Goal: Communication & Community: Answer question/provide support

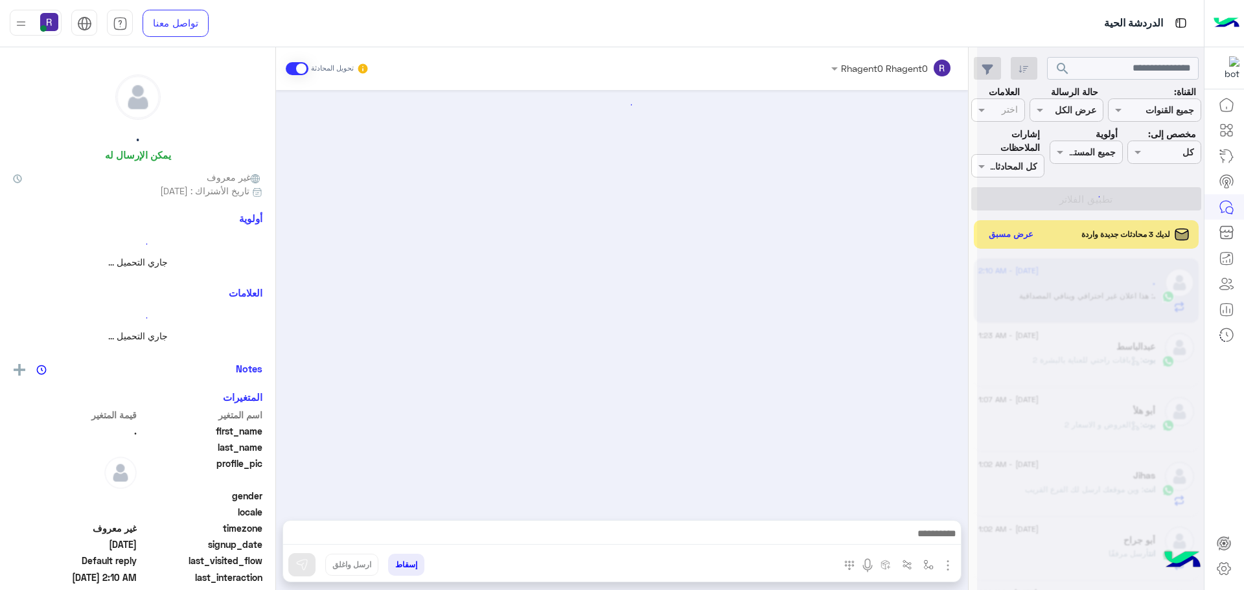
scroll to position [580, 0]
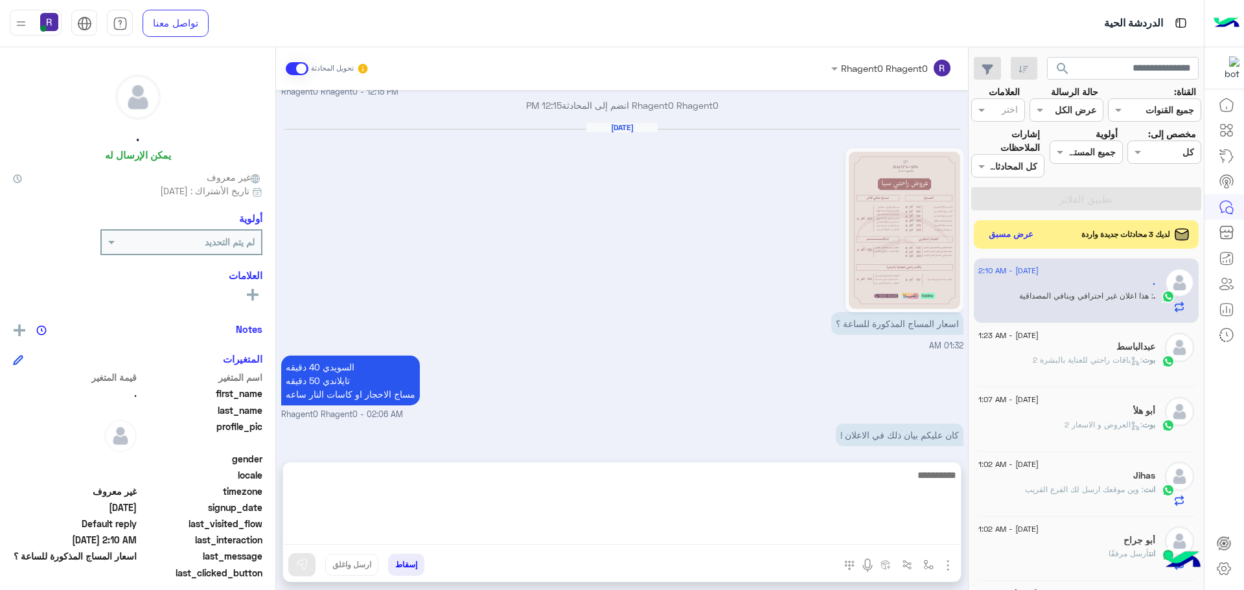
click at [922, 537] on textarea at bounding box center [622, 506] width 678 height 78
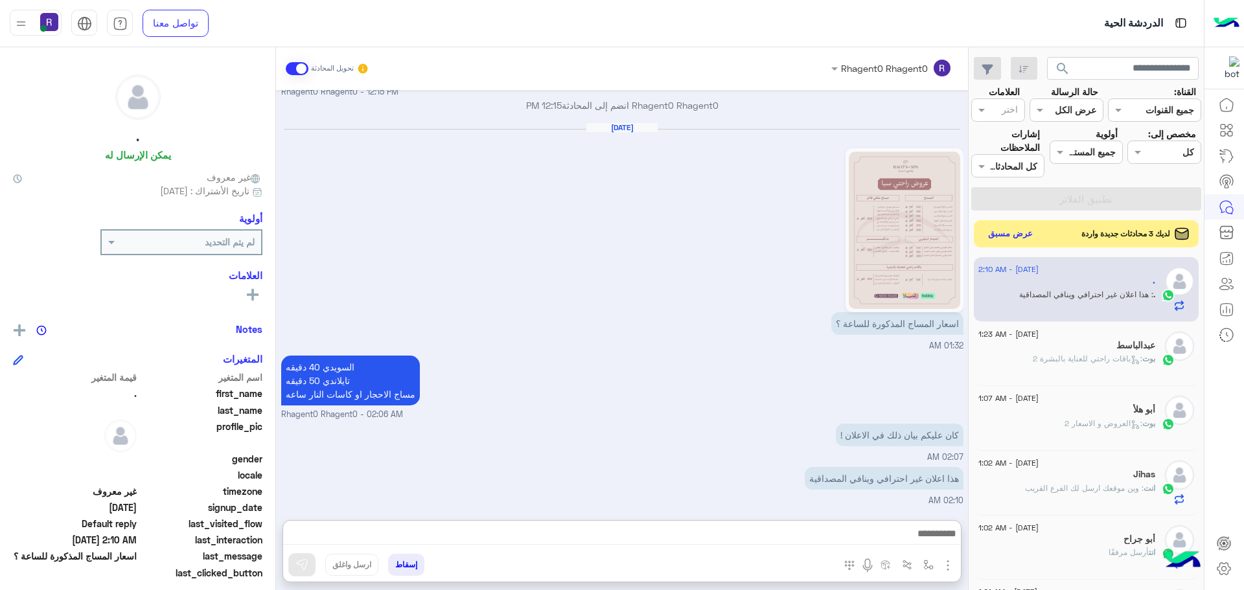
click at [1024, 227] on button "عرض مسبق" at bounding box center [1011, 234] width 54 height 17
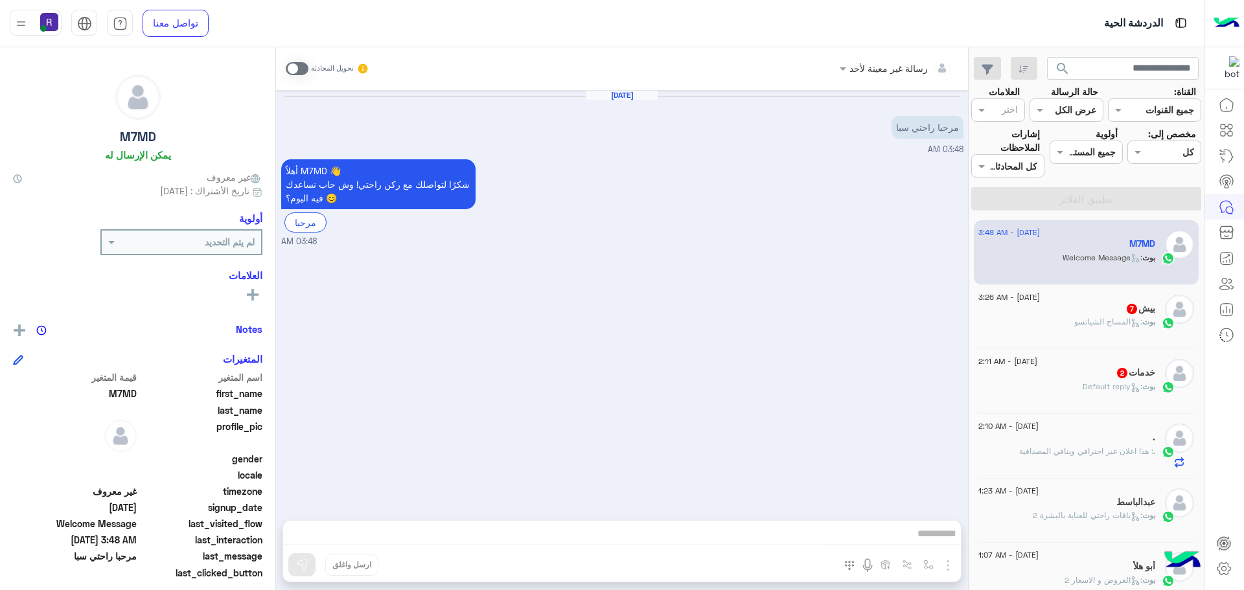
click at [301, 74] on span at bounding box center [297, 68] width 23 height 13
click at [951, 559] on img "button" at bounding box center [948, 566] width 16 height 16
click at [937, 544] on button "الصور" at bounding box center [928, 537] width 55 height 26
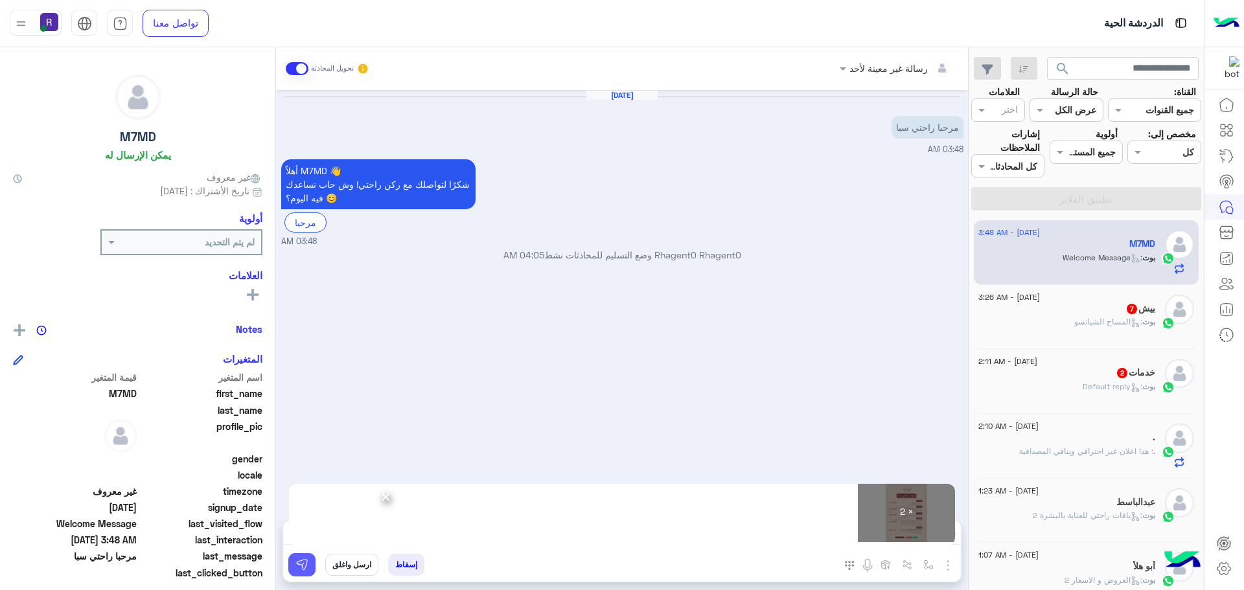
click at [310, 565] on button at bounding box center [301, 564] width 27 height 23
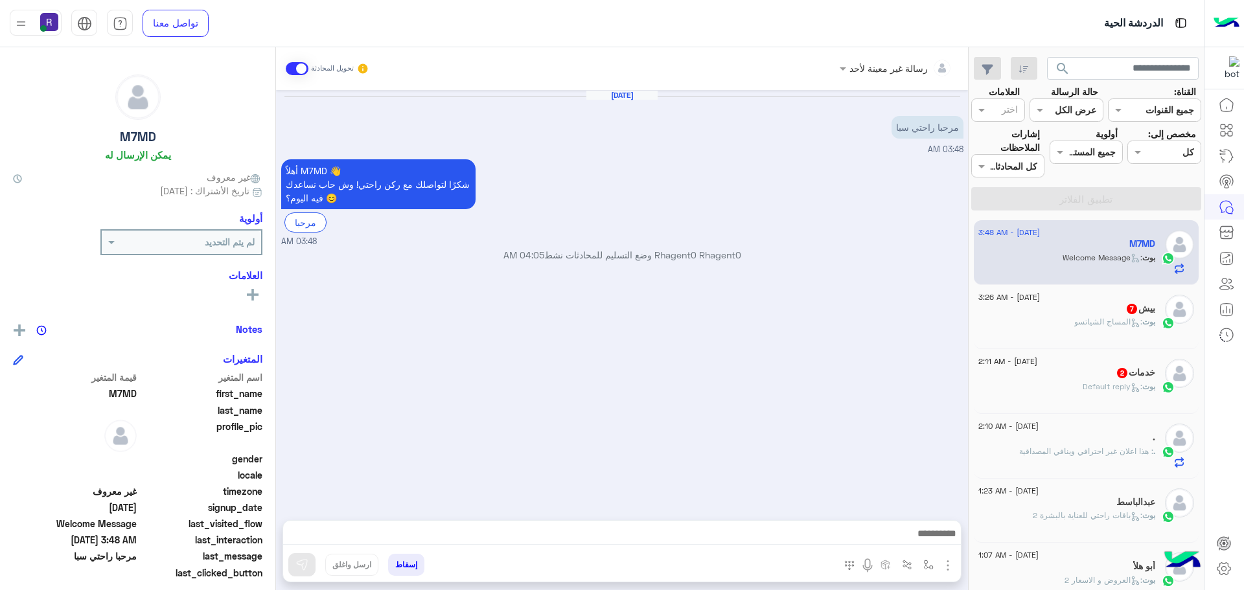
click at [1133, 325] on icon at bounding box center [1136, 323] width 10 height 10
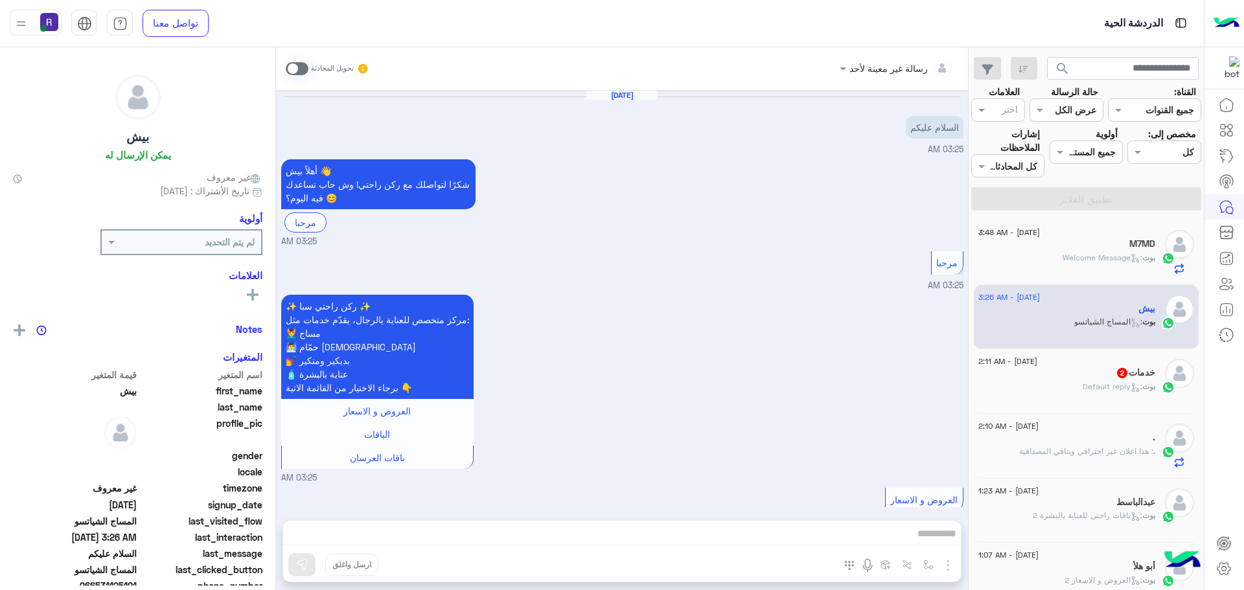
scroll to position [1135, 0]
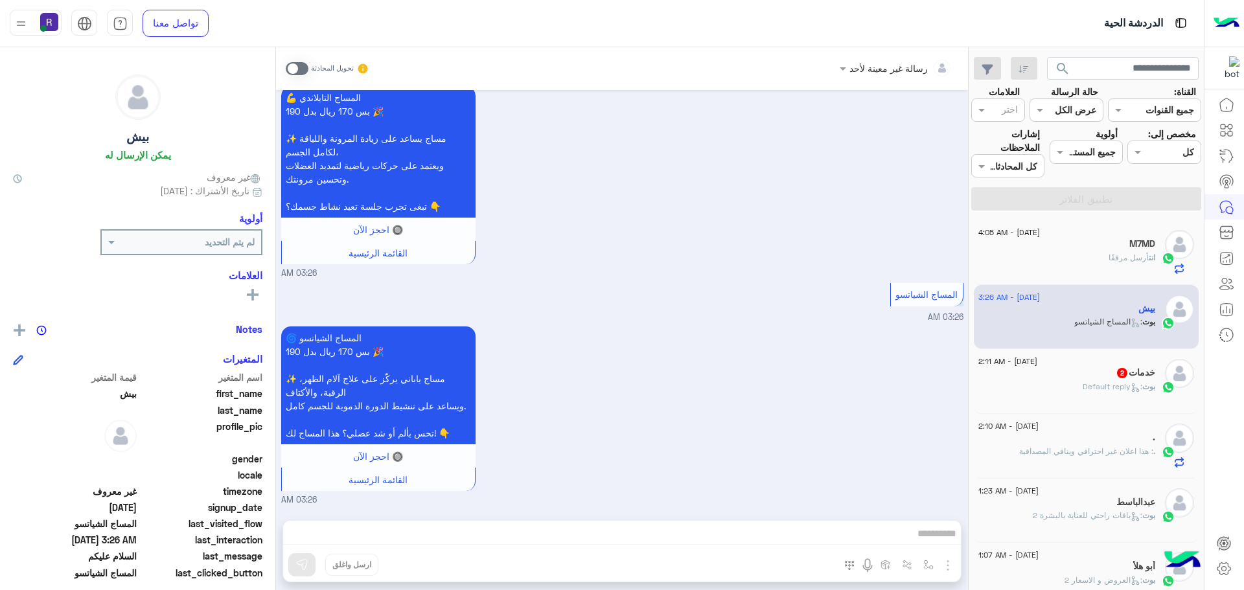
click at [292, 64] on span at bounding box center [297, 68] width 23 height 13
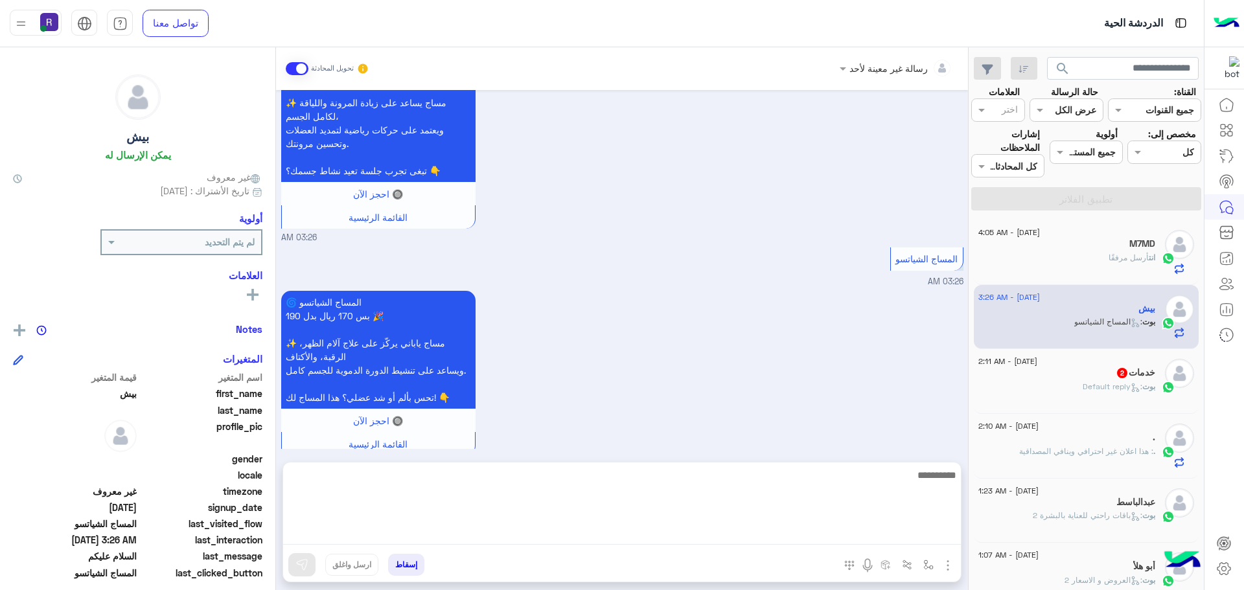
click at [765, 529] on textarea at bounding box center [622, 506] width 678 height 78
paste textarea "*"
click at [872, 472] on textarea "**********" at bounding box center [622, 506] width 678 height 78
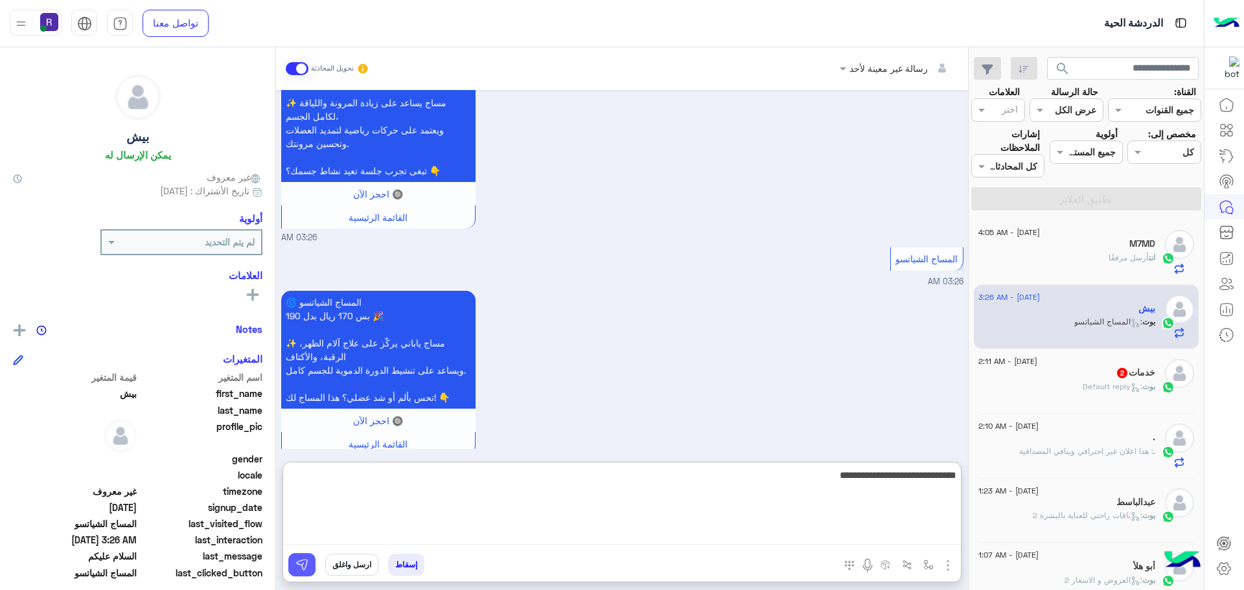
type textarea "**********"
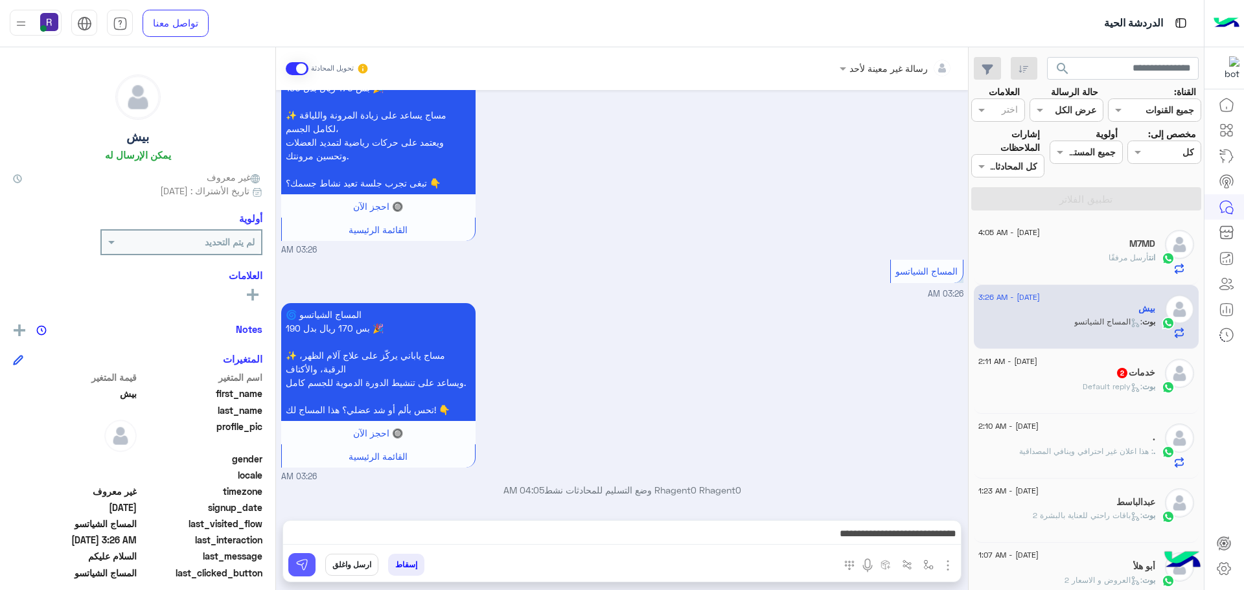
click at [307, 568] on img at bounding box center [301, 565] width 13 height 13
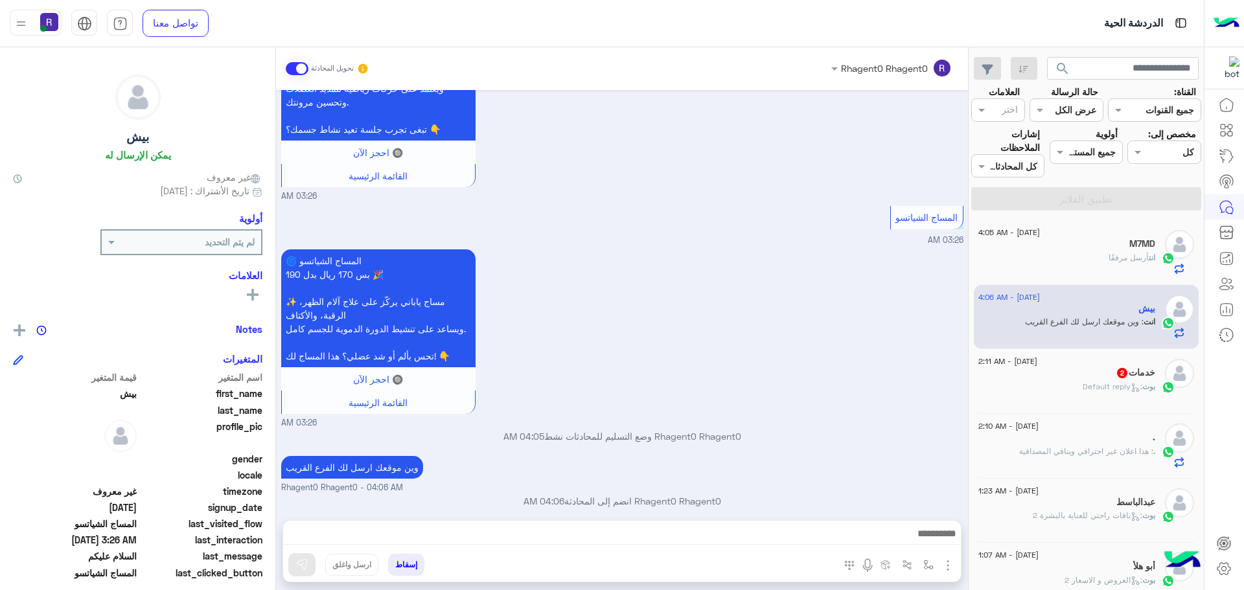
scroll to position [1223, 0]
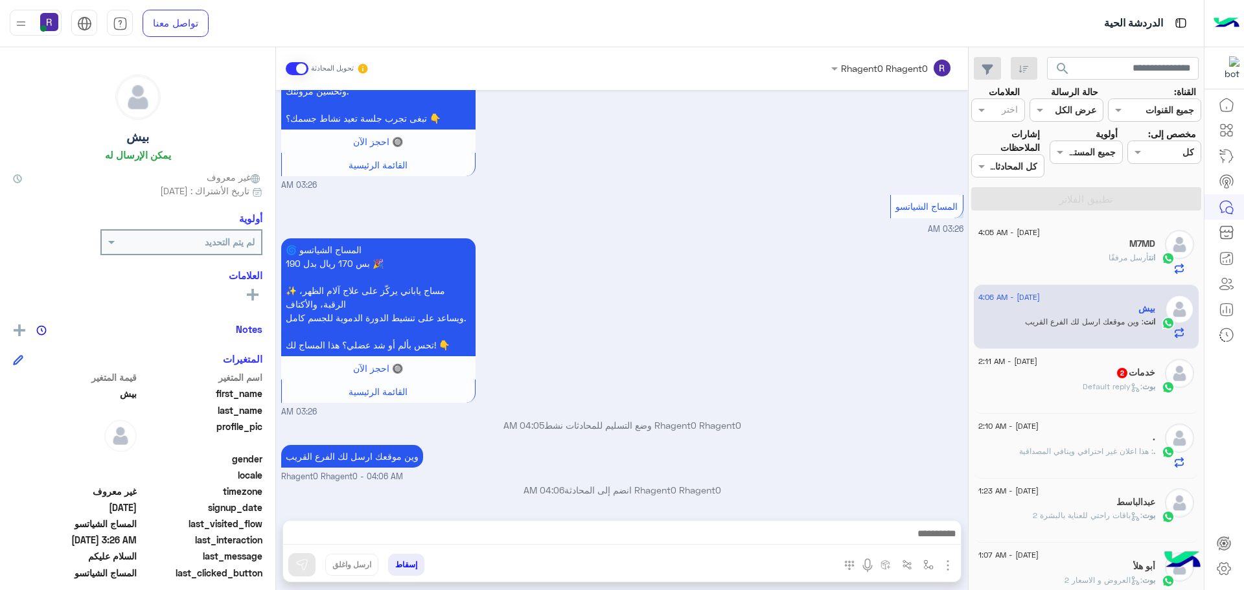
click at [1099, 365] on div "10 September - 2:11 AM" at bounding box center [1067, 363] width 177 height 8
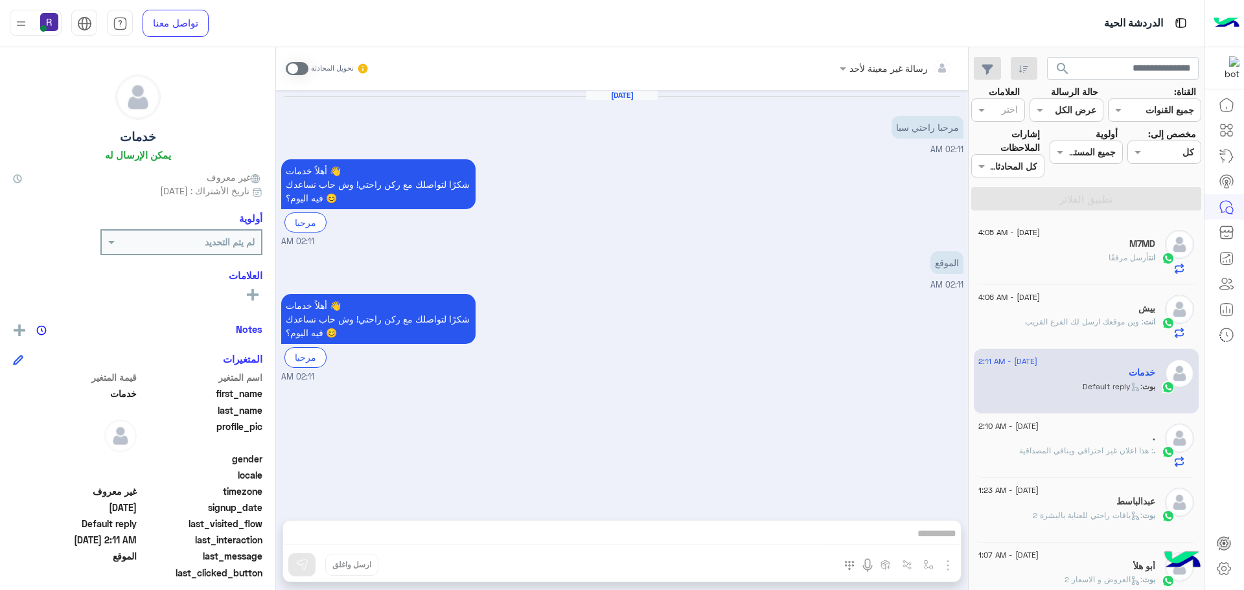
click at [294, 67] on span at bounding box center [297, 68] width 23 height 13
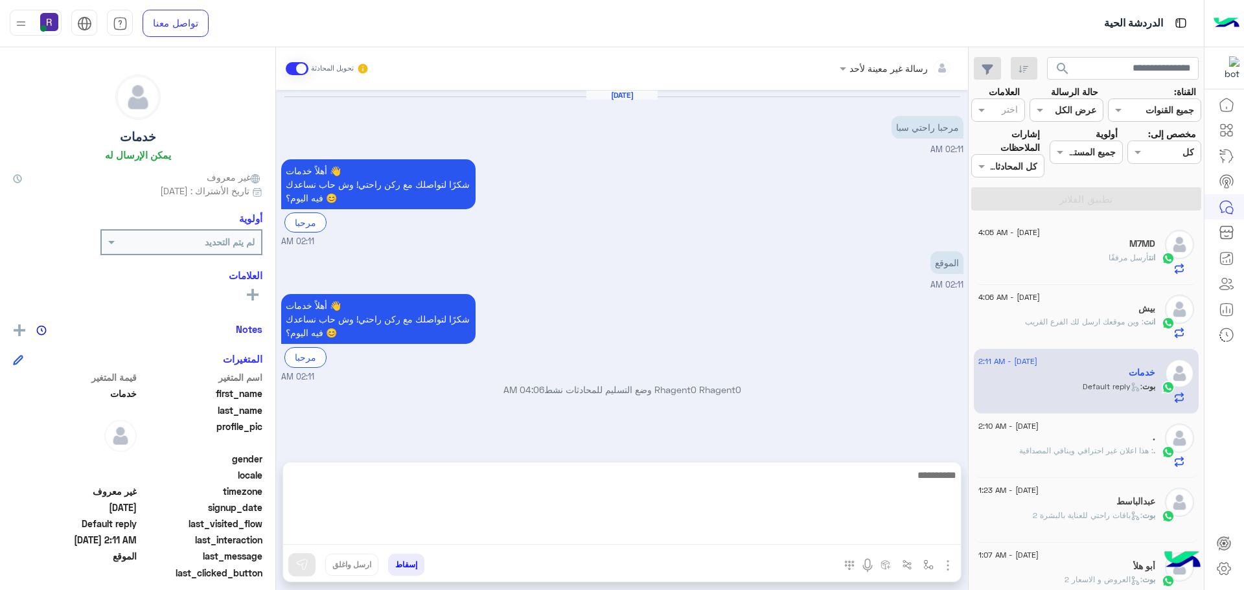
click at [574, 533] on textarea at bounding box center [622, 506] width 678 height 78
paste textarea "**********"
type textarea "**********"
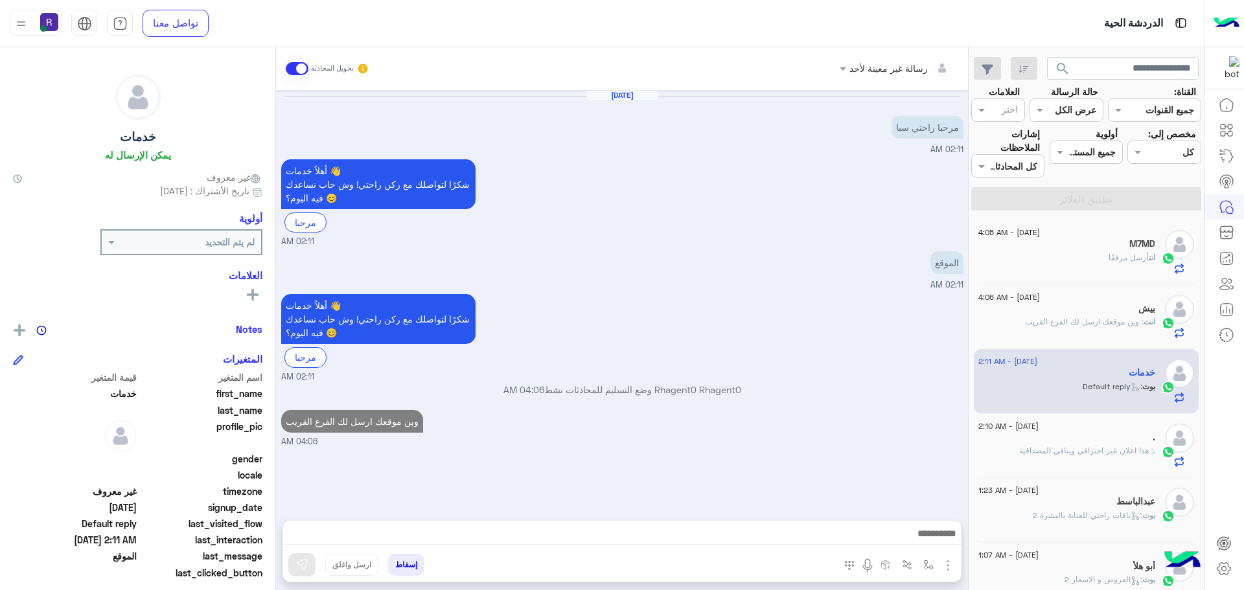
click at [950, 563] on img "button" at bounding box center [948, 566] width 16 height 16
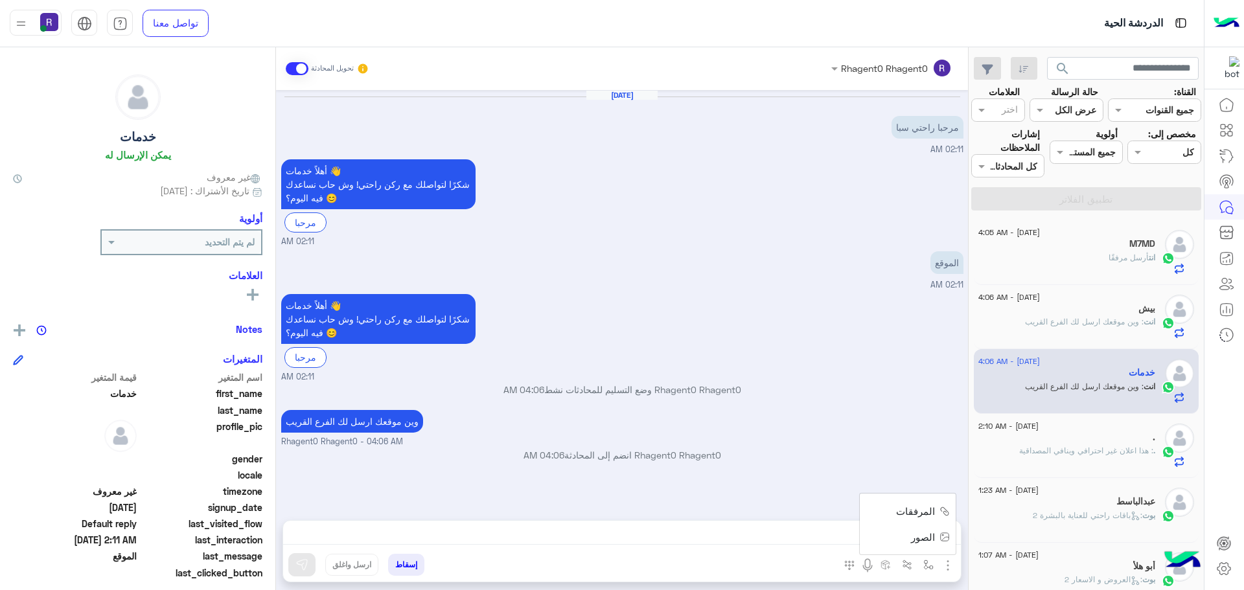
click at [920, 540] on span "الصور" at bounding box center [923, 537] width 24 height 15
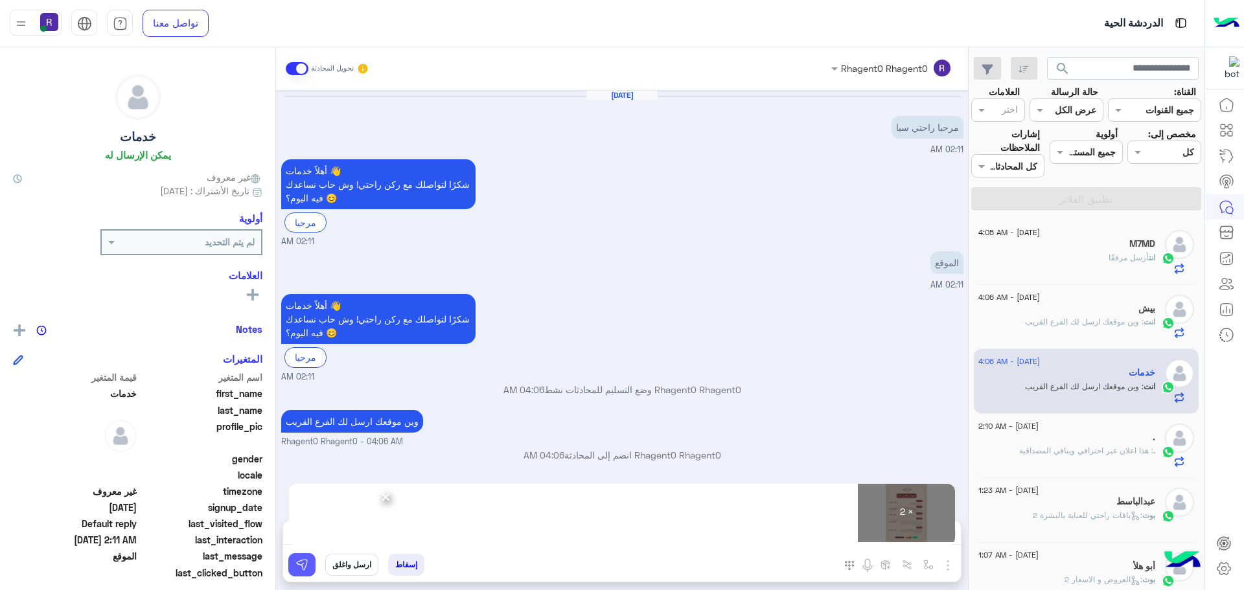
click at [297, 571] on img at bounding box center [301, 565] width 13 height 13
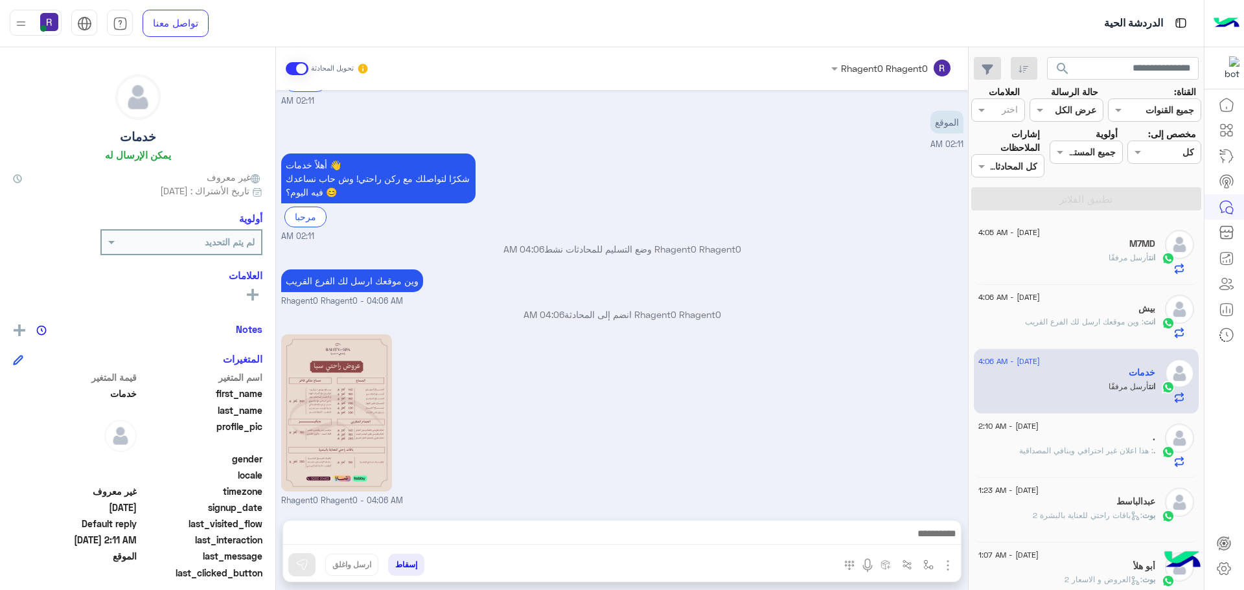
scroll to position [317, 0]
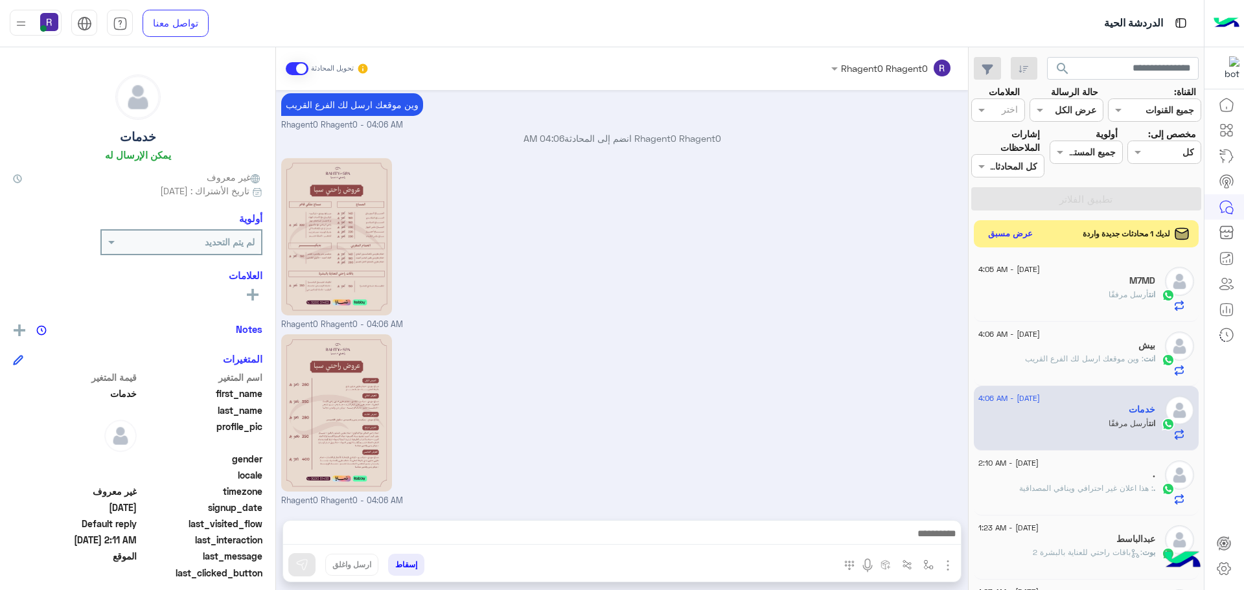
click at [1004, 238] on button "عرض مسبق" at bounding box center [1011, 234] width 54 height 17
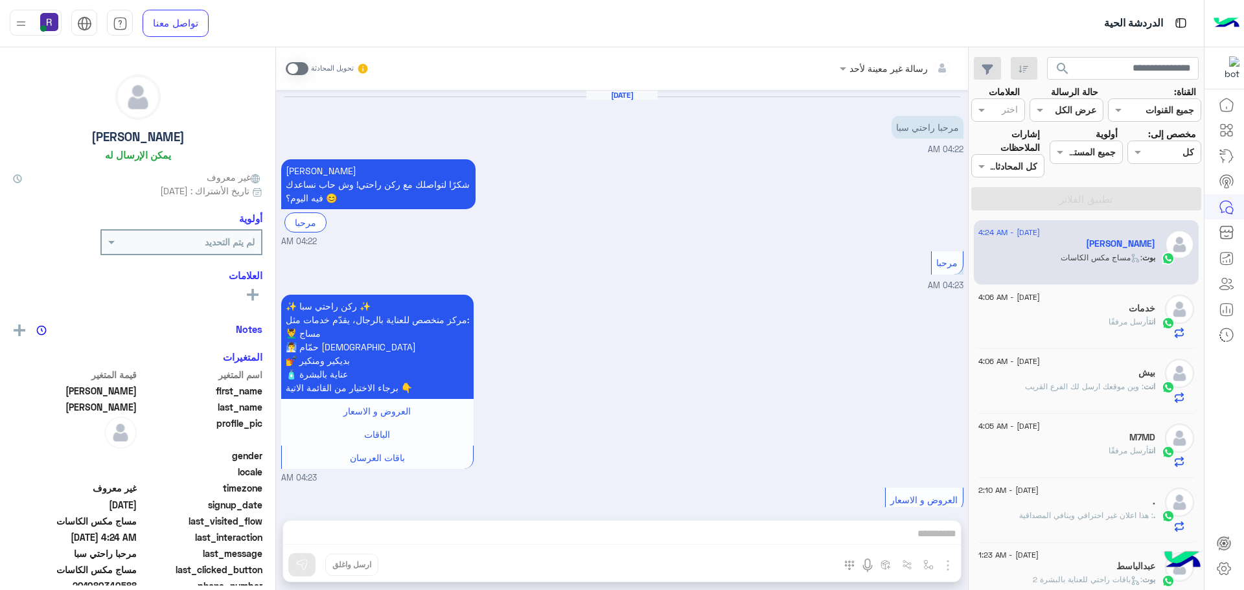
scroll to position [426, 0]
